Goal: Information Seeking & Learning: Understand process/instructions

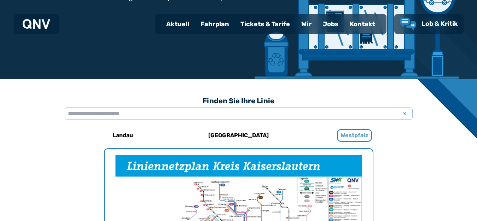
click at [354, 136] on h6 "Westpfalz" at bounding box center [354, 135] width 35 height 13
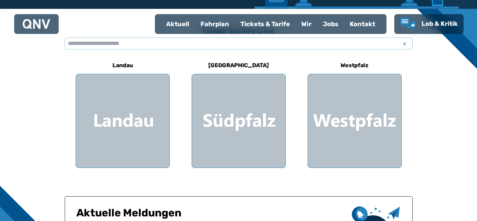
scroll to position [93, 0]
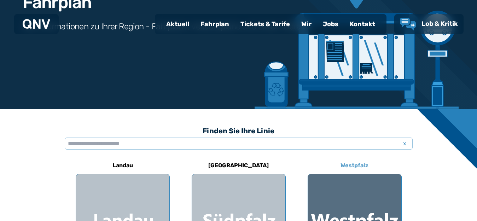
click at [369, 204] on div at bounding box center [354, 220] width 93 height 93
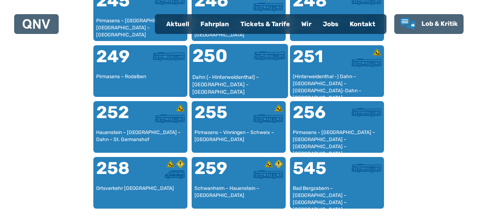
scroll to position [889, 0]
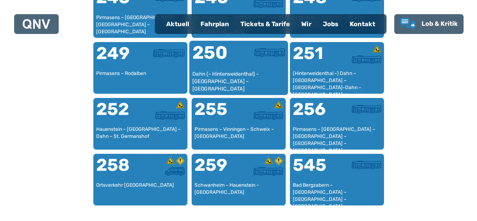
click at [237, 63] on div "250" at bounding box center [215, 57] width 46 height 27
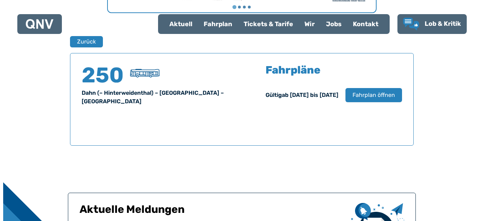
scroll to position [466, 0]
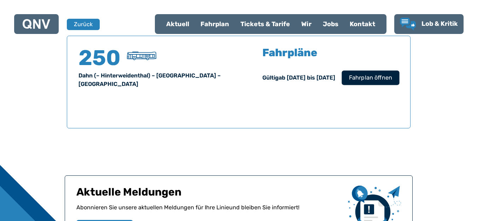
click at [384, 79] on span "Fahrplan öffnen" at bounding box center [369, 78] width 43 height 8
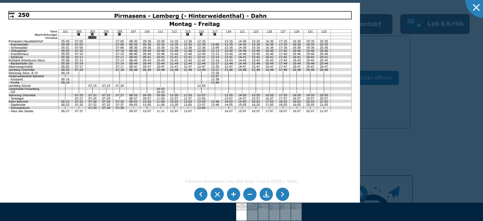
click at [281, 196] on li at bounding box center [282, 194] width 13 height 13
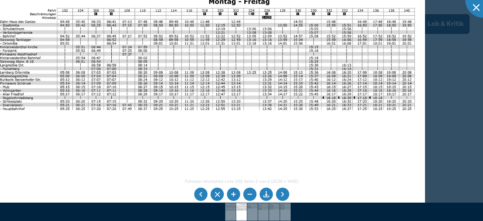
click at [205, 197] on li at bounding box center [200, 194] width 13 height 13
